Goal: Check status: Check status

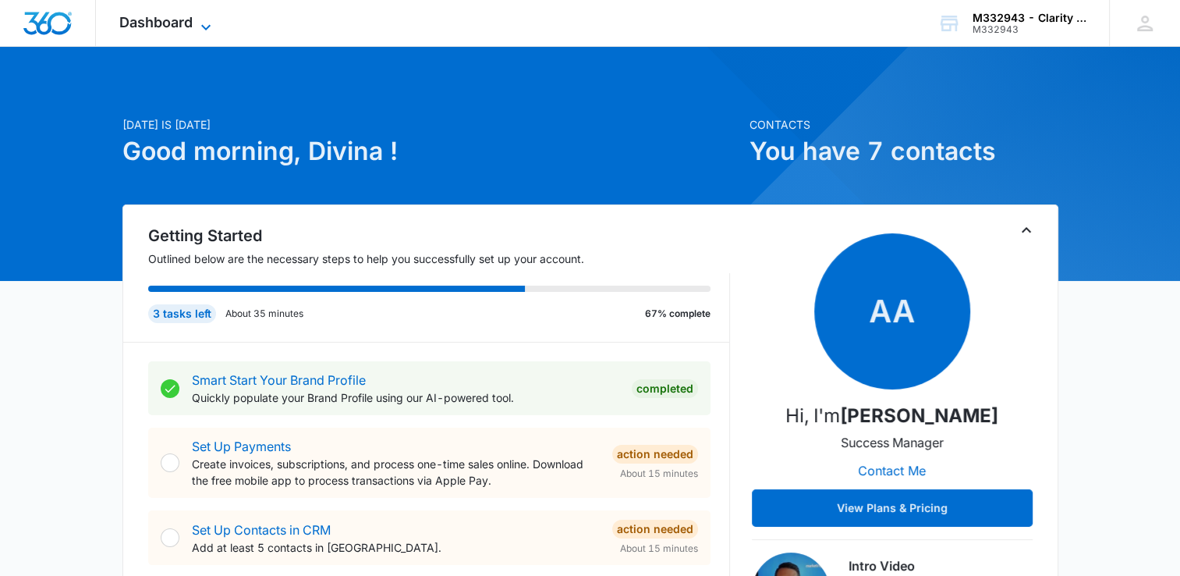
click at [153, 27] on span "Dashboard" at bounding box center [155, 22] width 73 height 16
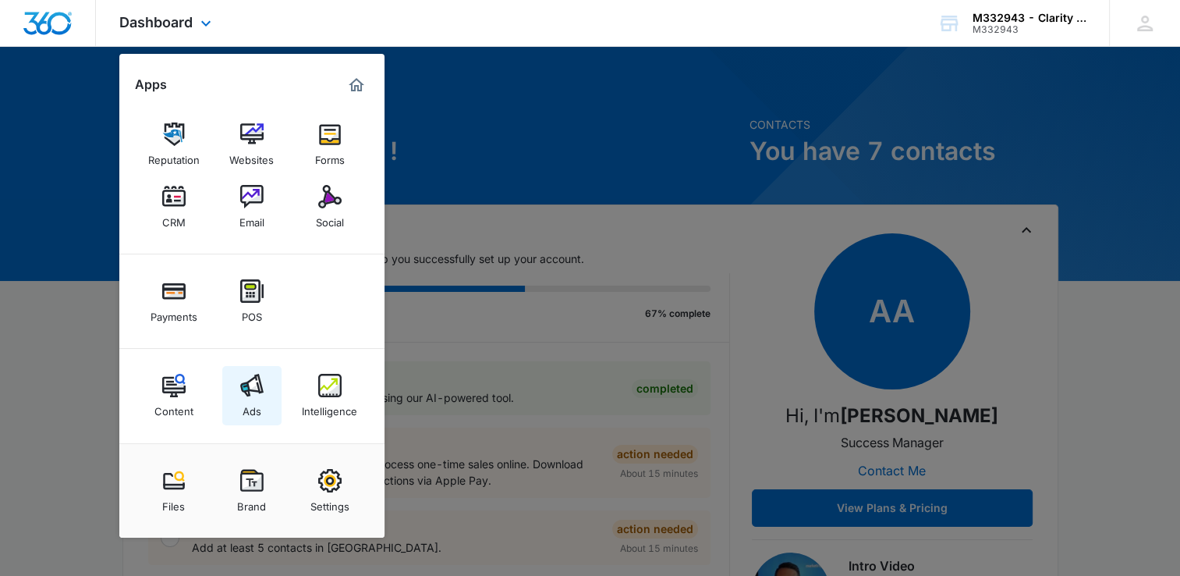
click at [253, 396] on img at bounding box center [251, 385] width 23 height 23
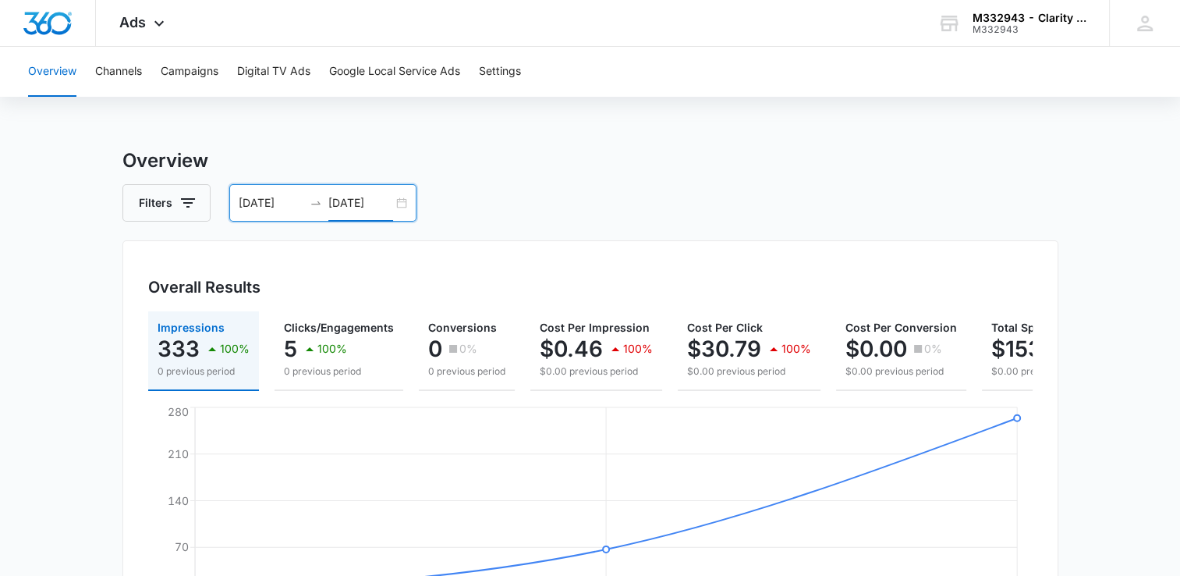
click at [353, 204] on input "[DATE]" at bounding box center [360, 202] width 65 height 17
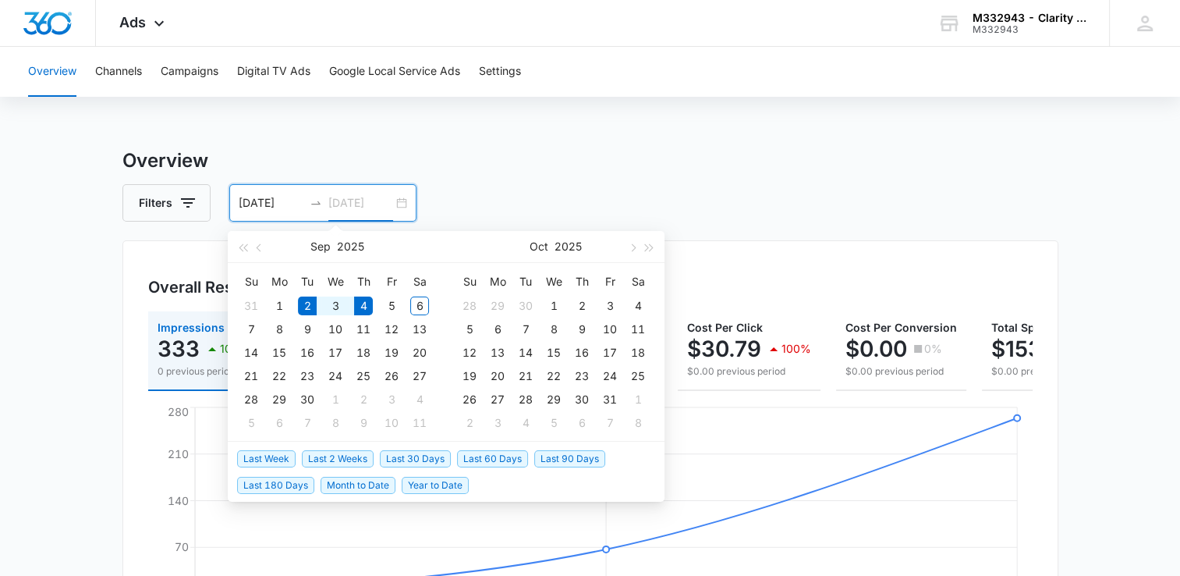
click at [306, 306] on div "2" at bounding box center [307, 305] width 19 height 19
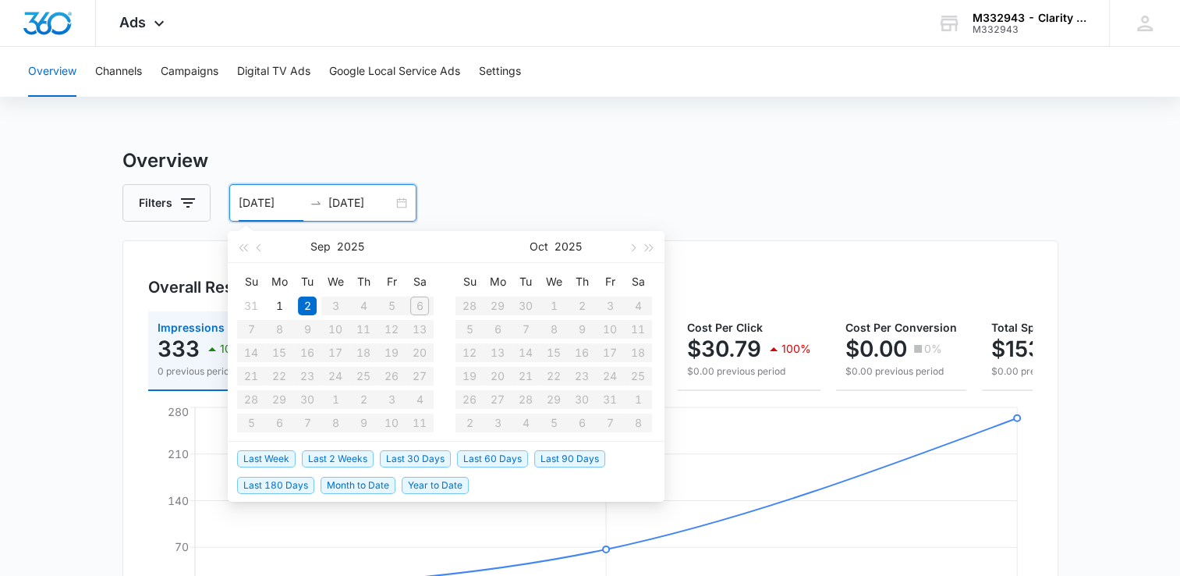
click at [396, 208] on div "[DATE] [DATE]" at bounding box center [322, 202] width 187 height 37
click at [363, 310] on table "Su Mo Tu We Th Fr Sa 31 1 2 3 4 5 6 7 8 9 10 11 12 13 14 15 16 17 18 19 20 21 2…" at bounding box center [335, 351] width 197 height 165
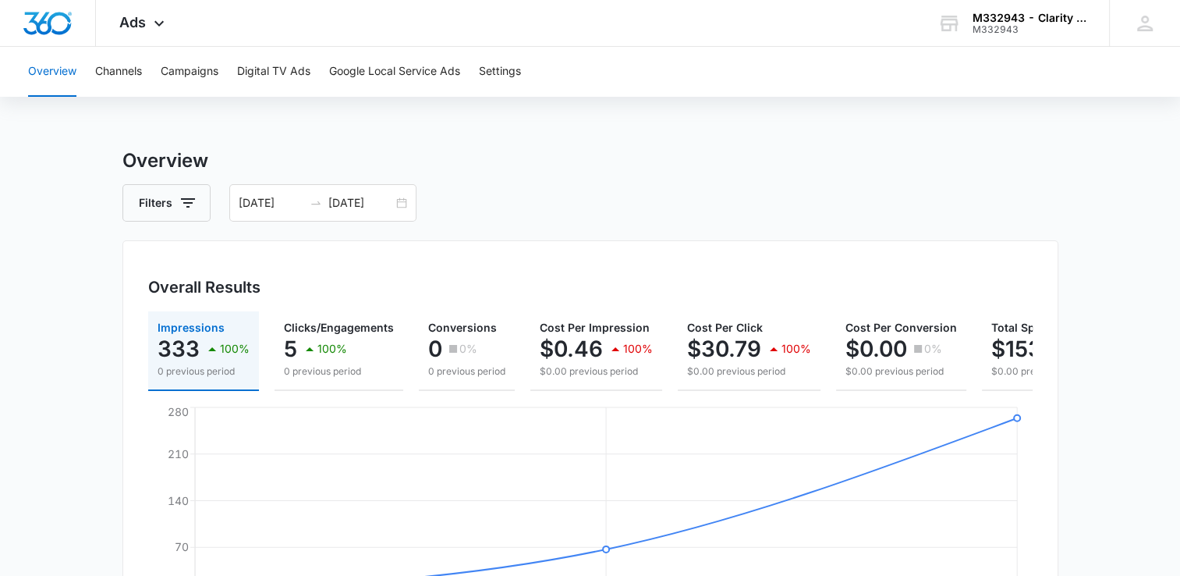
type input "[DATE]"
click at [497, 162] on h3 "Overview" at bounding box center [590, 161] width 936 height 28
click at [399, 198] on div "[DATE] [DATE]" at bounding box center [322, 202] width 187 height 37
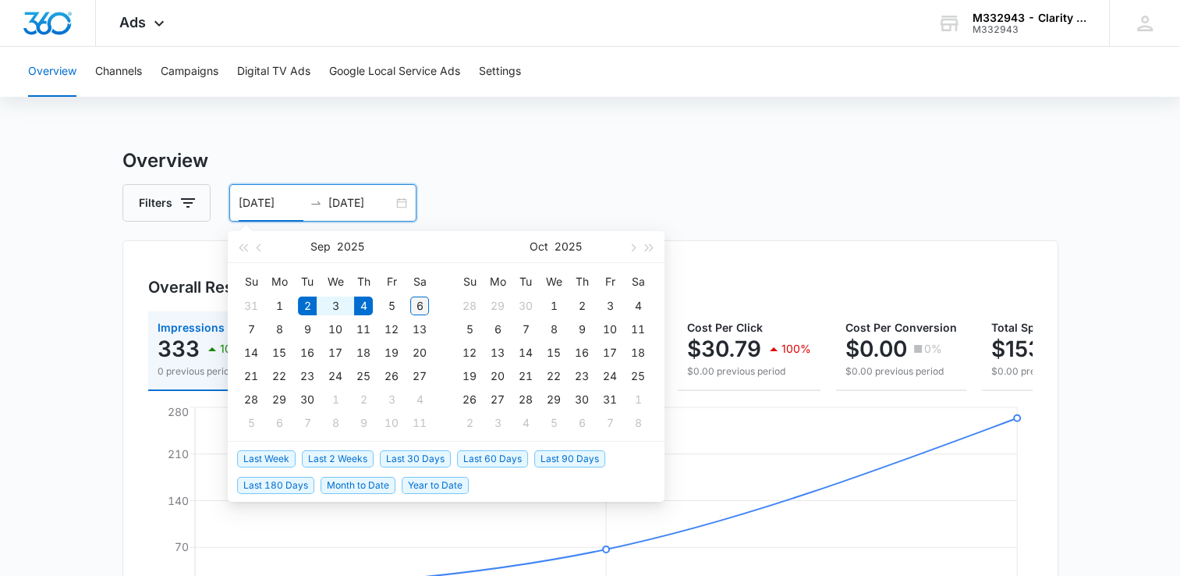
type input "[DATE]"
click at [424, 313] on div "6" at bounding box center [419, 305] width 19 height 19
click at [303, 305] on table "Su Mo Tu We Th Fr Sa 31 1 2 3 4 5 6 7 8 9 10 11 12 13 14 15 16 17 18 19 20 21 2…" at bounding box center [335, 351] width 197 height 165
drag, startPoint x: 317, startPoint y: 307, endPoint x: 291, endPoint y: 289, distance: 31.4
click at [309, 303] on table "Su Mo Tu We Th Fr Sa 31 1 2 3 4 5 6 7 8 9 10 11 12 13 14 15 16 17 18 19 20 21 2…" at bounding box center [335, 351] width 197 height 165
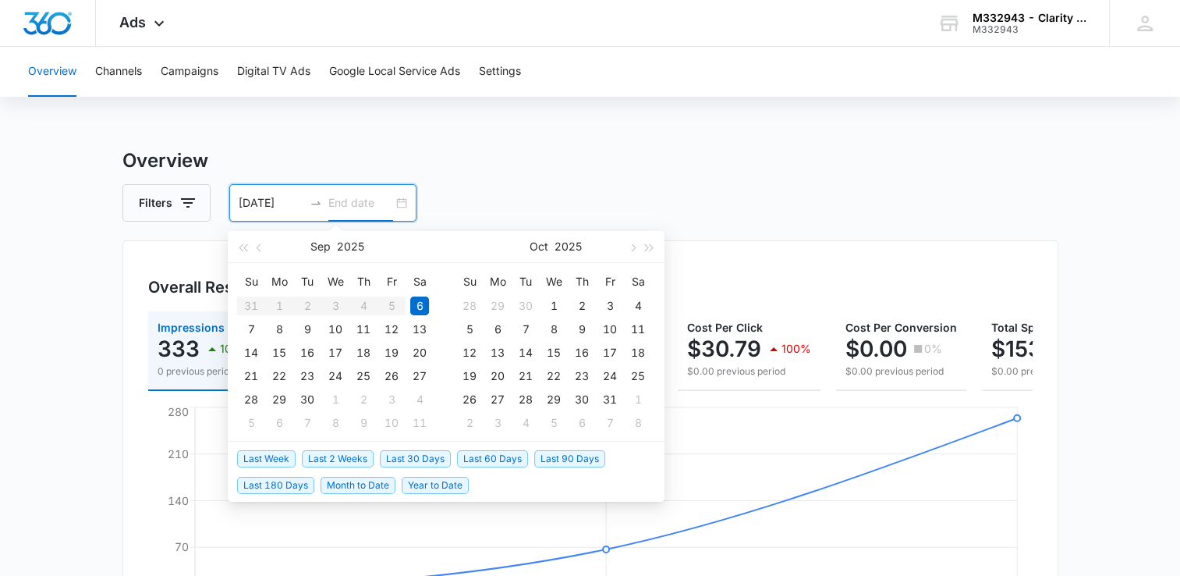
click at [257, 204] on input "[DATE]" at bounding box center [271, 202] width 65 height 17
type input "[DATE]"
click at [306, 307] on div "2" at bounding box center [307, 305] width 19 height 19
type input "[DATE]"
click at [416, 301] on div "6" at bounding box center [419, 305] width 19 height 19
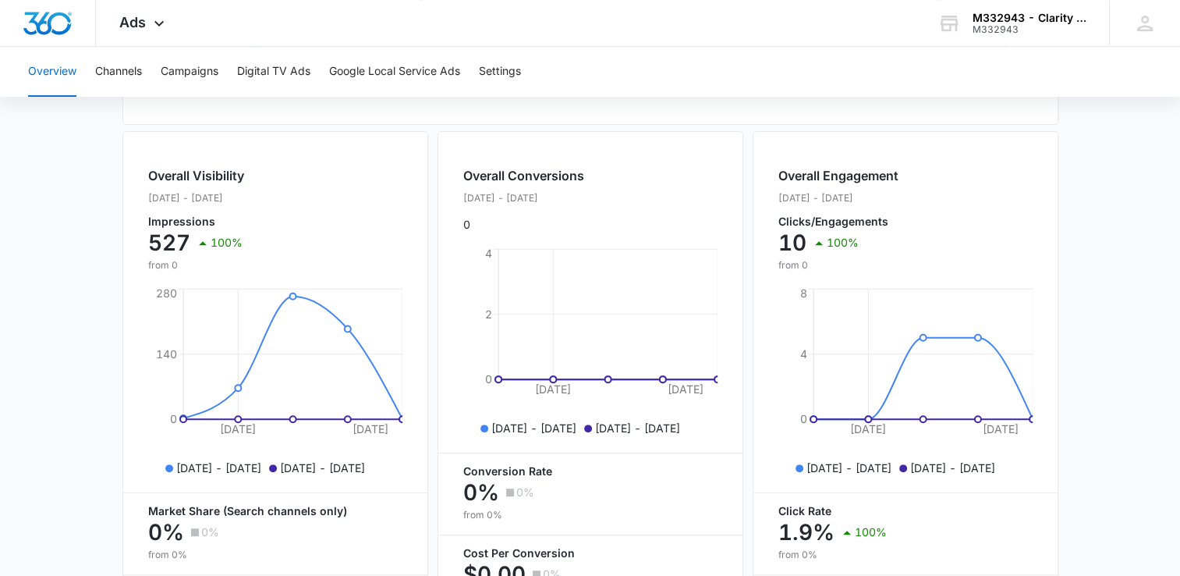
scroll to position [624, 0]
